Goal: Transaction & Acquisition: Purchase product/service

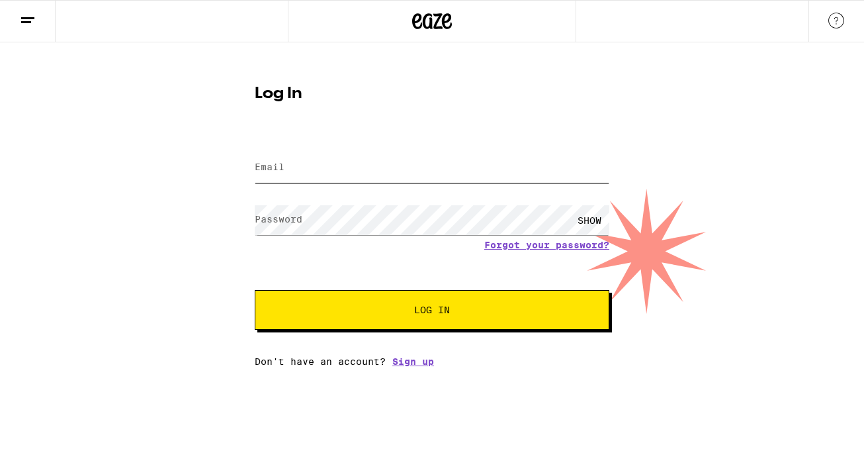
type input "[EMAIL_ADDRESS][DOMAIN_NAME]"
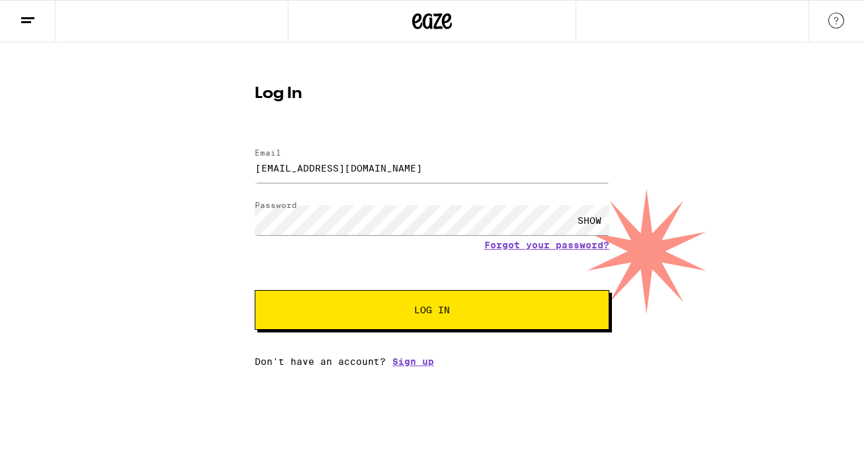
click at [459, 313] on span "Log In" at bounding box center [431, 309] width 247 height 9
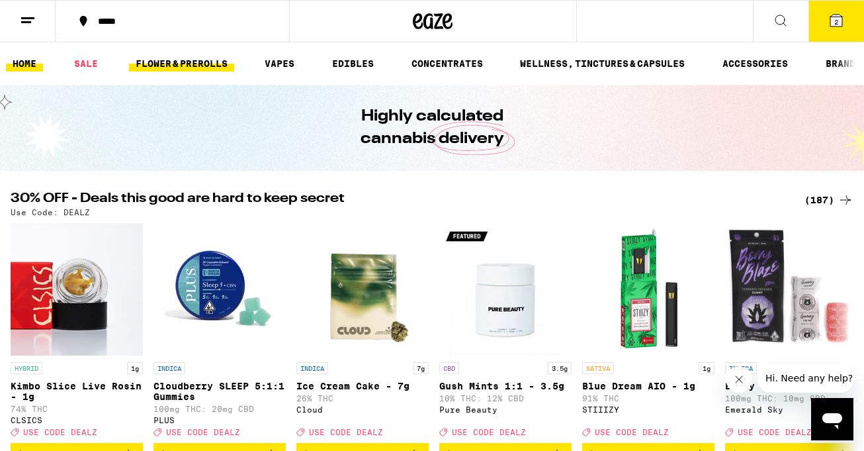
click at [190, 67] on link "FLOWER & PREROLLS" at bounding box center [181, 64] width 105 height 16
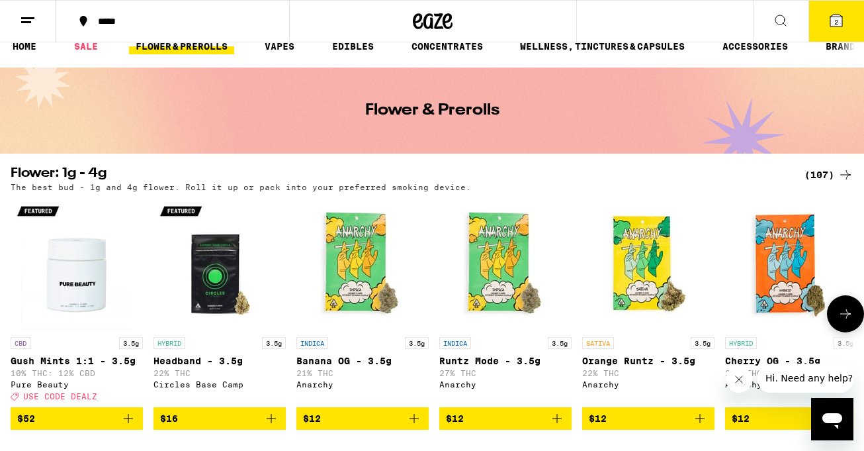
scroll to position [25, 0]
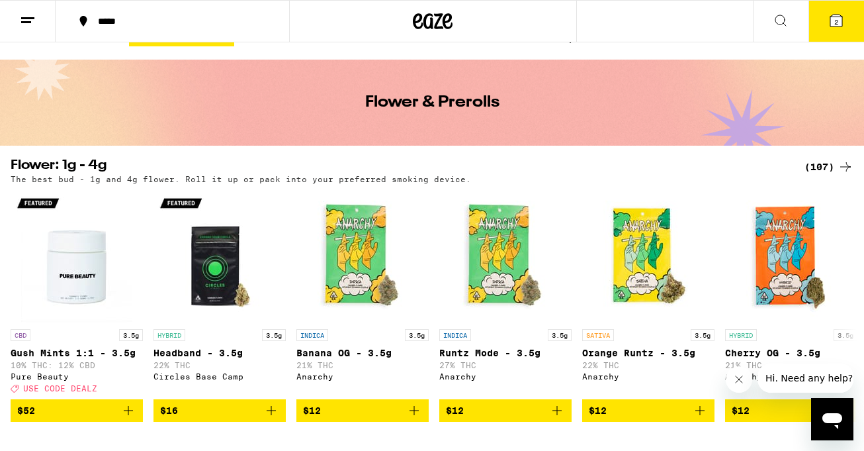
click at [780, 17] on icon at bounding box center [781, 21] width 16 height 16
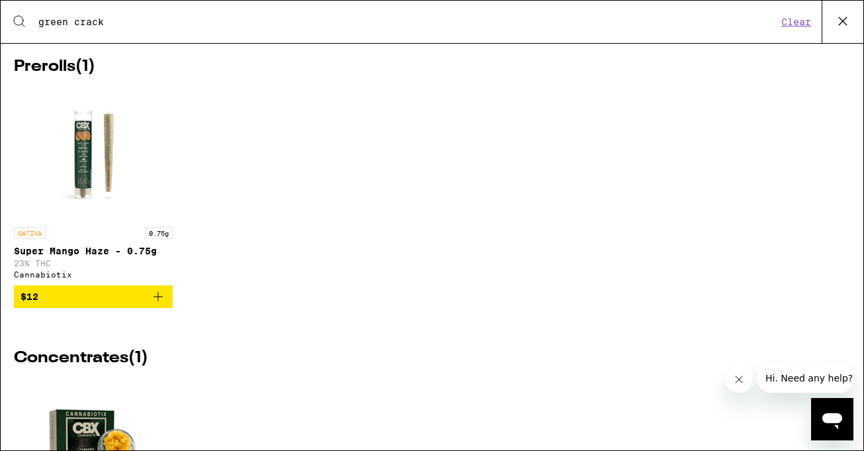
scroll to position [343, 0]
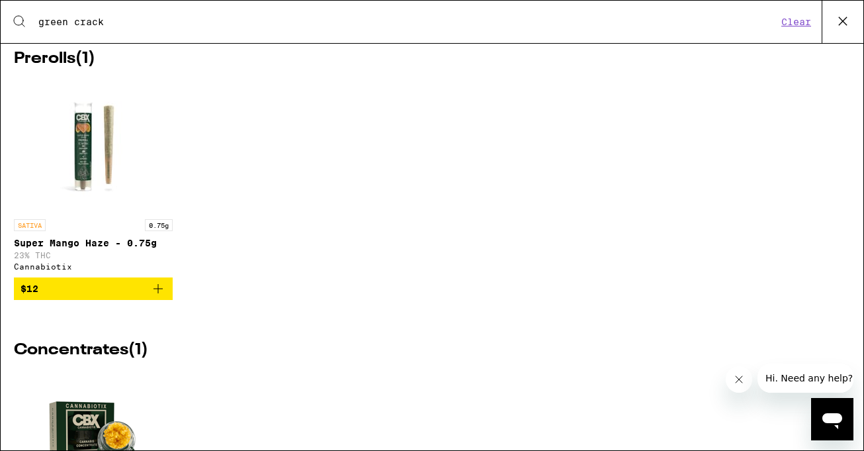
type input "green crack"
click at [155, 296] on icon "Add to bag" at bounding box center [158, 289] width 16 height 16
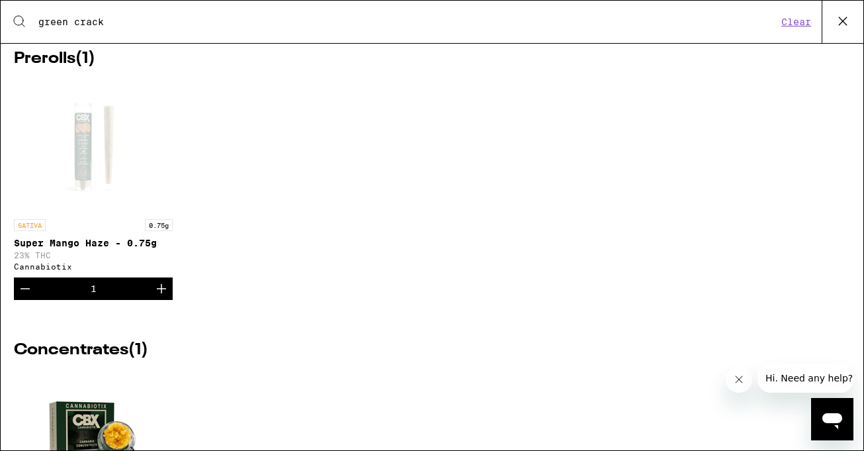
click at [161, 293] on icon "Increment" at bounding box center [161, 288] width 9 height 9
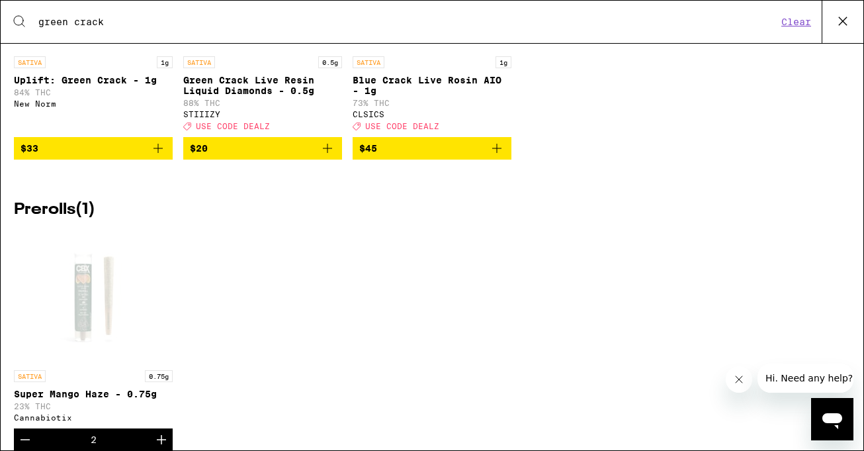
scroll to position [0, 0]
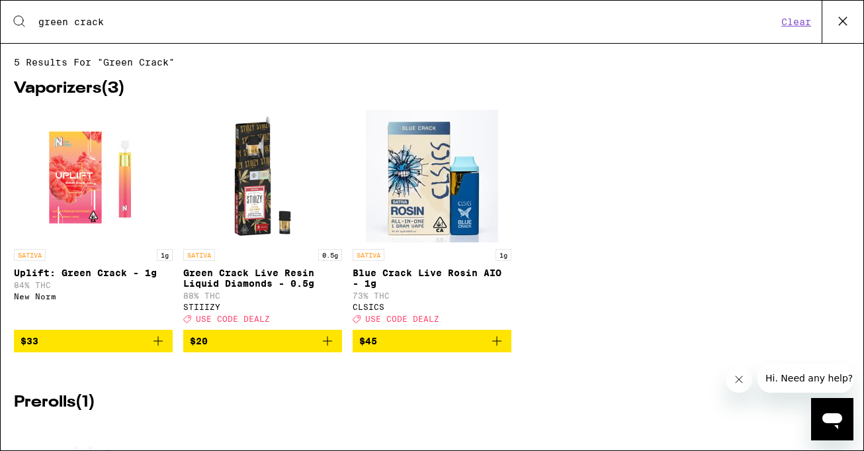
click at [800, 26] on button "Clear" at bounding box center [796, 22] width 38 height 12
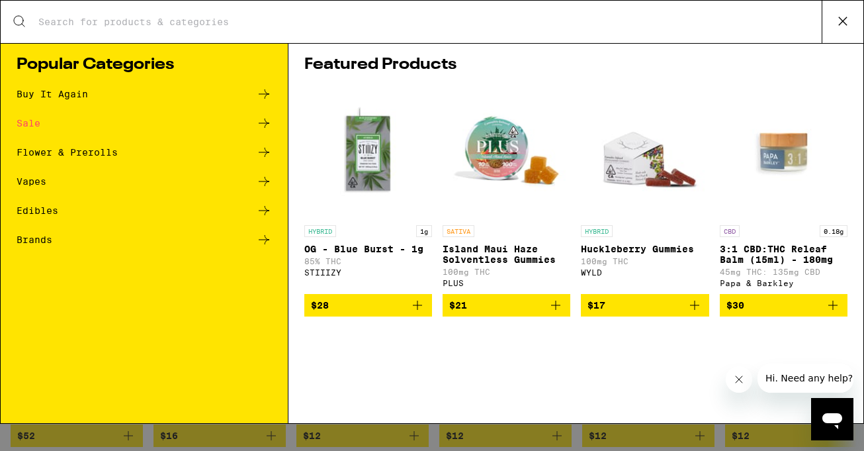
click at [259, 26] on input "Search for Products" at bounding box center [430, 22] width 784 height 12
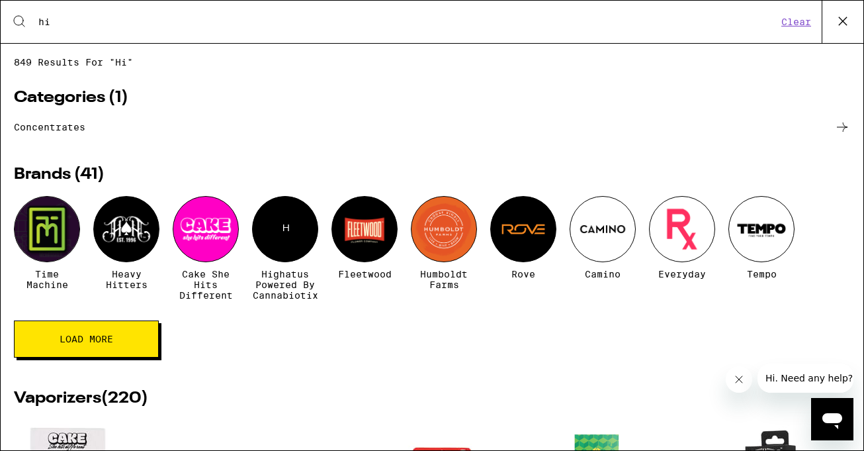
type input "h"
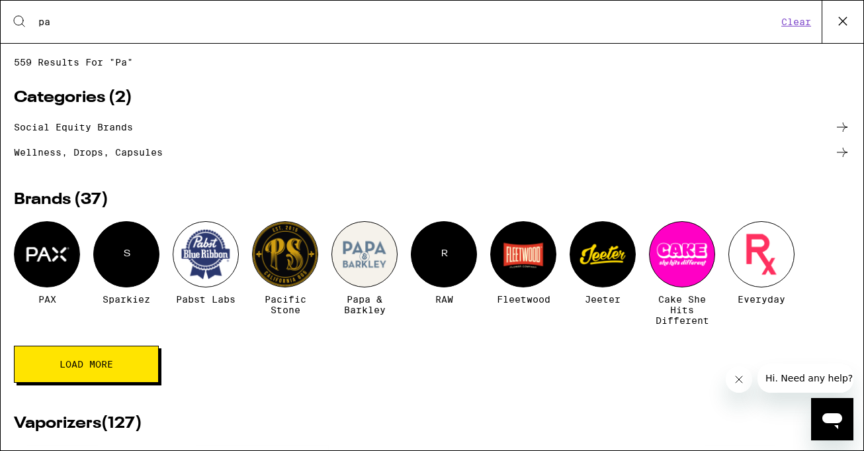
type input "p"
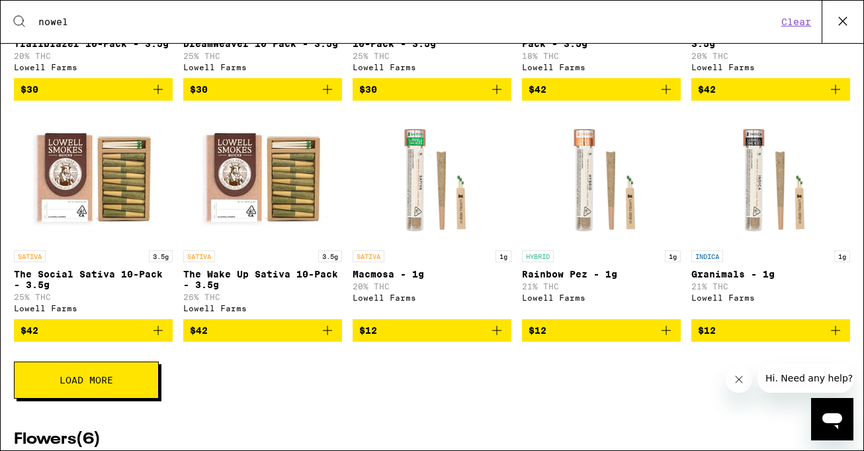
scroll to position [418, 0]
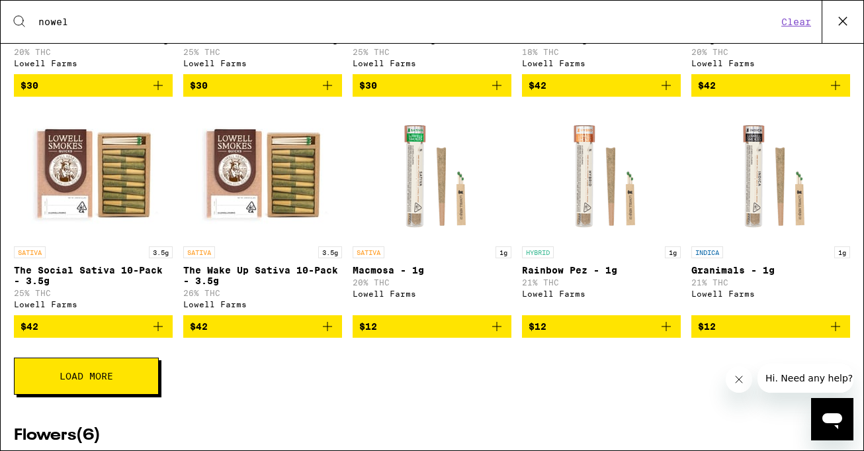
type input "nowel"
click at [157, 331] on icon "Add to bag" at bounding box center [158, 326] width 9 height 9
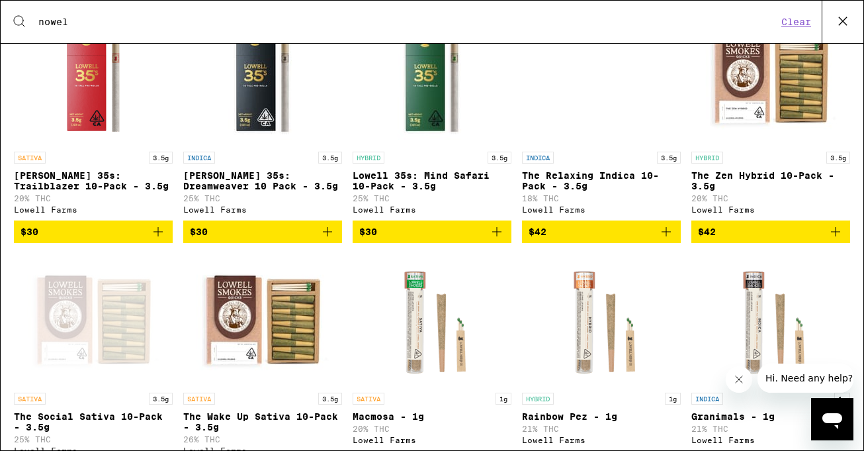
scroll to position [271, 0]
